Goal: Task Accomplishment & Management: Use online tool/utility

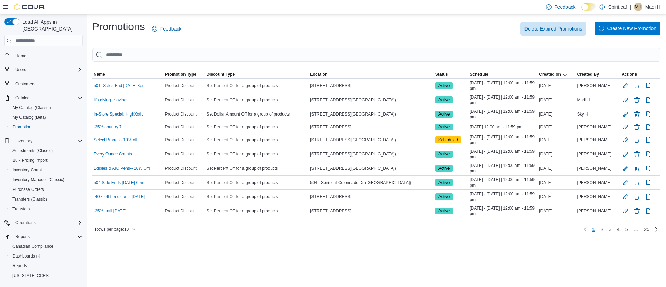
click at [625, 31] on span "Create New Promotion" at bounding box center [631, 28] width 49 height 7
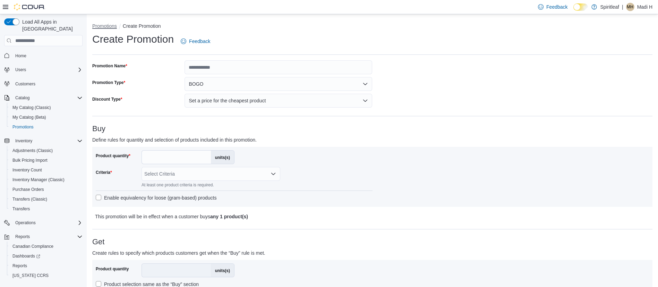
click at [101, 25] on button "Promotions" at bounding box center [104, 26] width 25 height 6
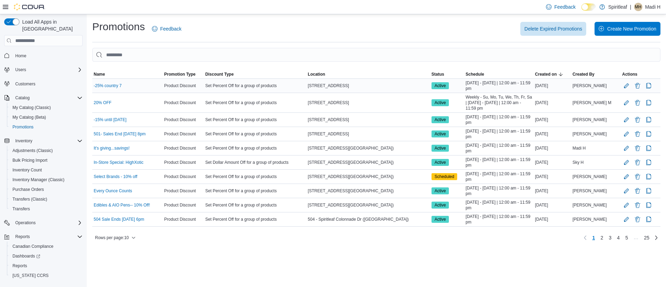
click at [179, 90] on div "Product Discount" at bounding box center [183, 86] width 41 height 8
